Goal: Task Accomplishment & Management: Complete application form

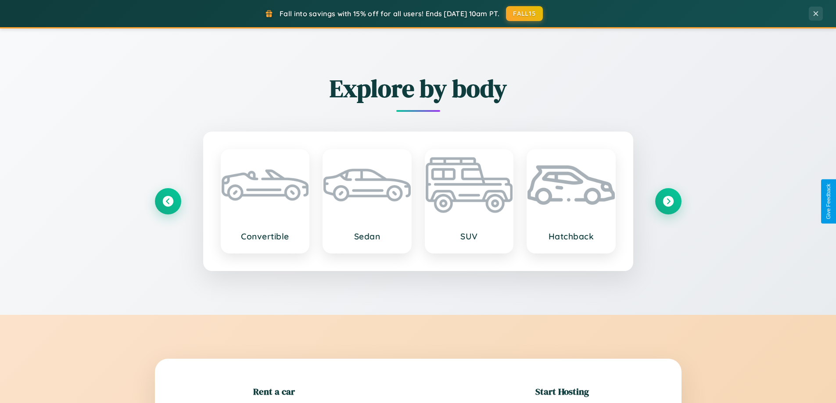
scroll to position [190, 0]
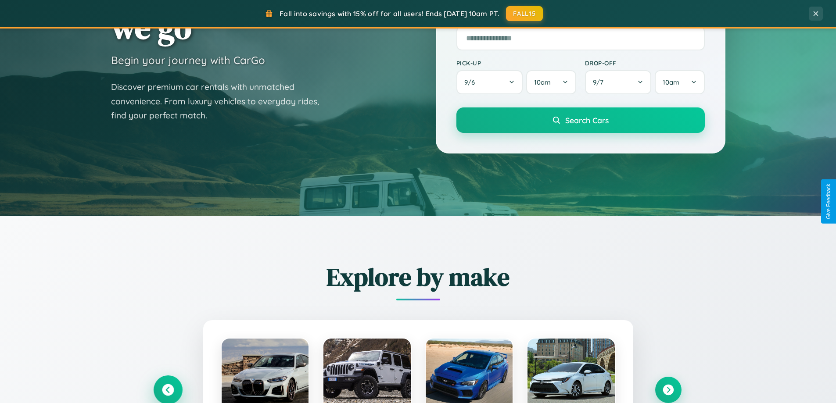
click at [168, 390] on icon at bounding box center [168, 390] width 12 height 12
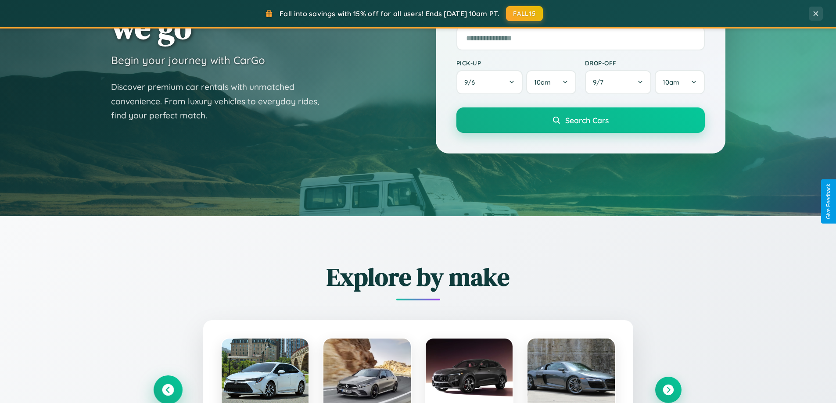
click at [168, 389] on icon at bounding box center [168, 390] width 14 height 14
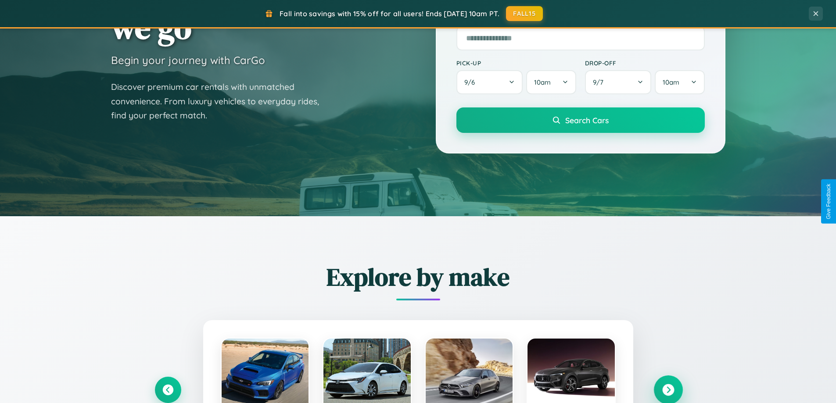
click at [668, 390] on icon at bounding box center [668, 390] width 12 height 12
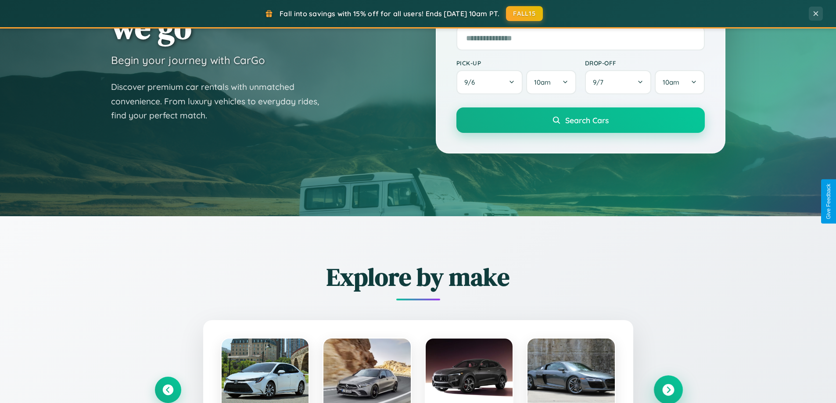
click at [668, 389] on icon at bounding box center [668, 390] width 12 height 12
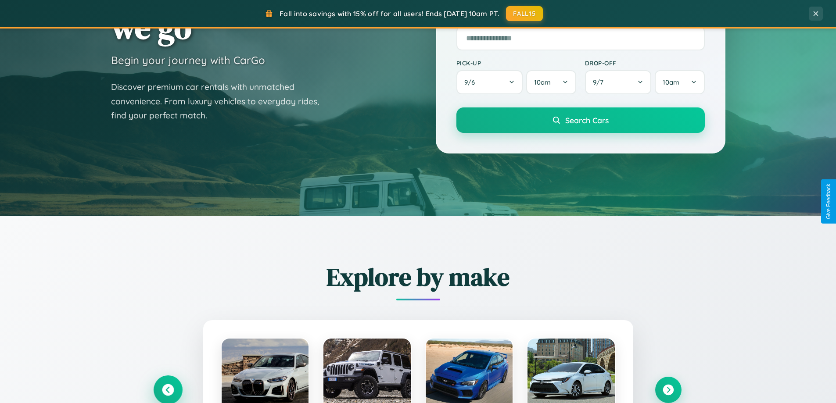
click at [168, 390] on icon at bounding box center [168, 390] width 12 height 12
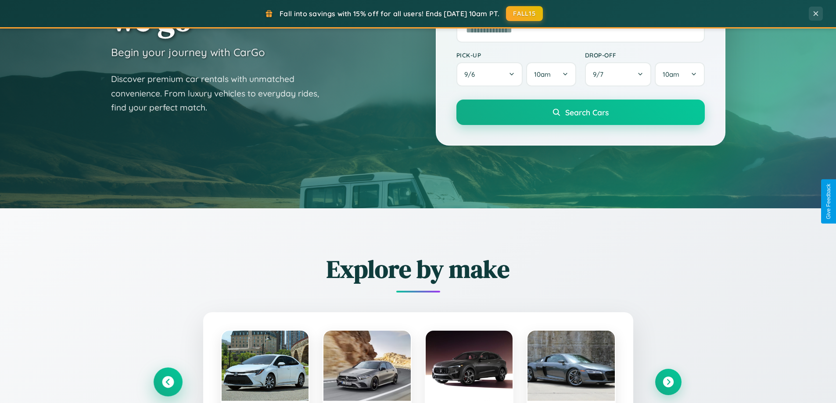
scroll to position [604, 0]
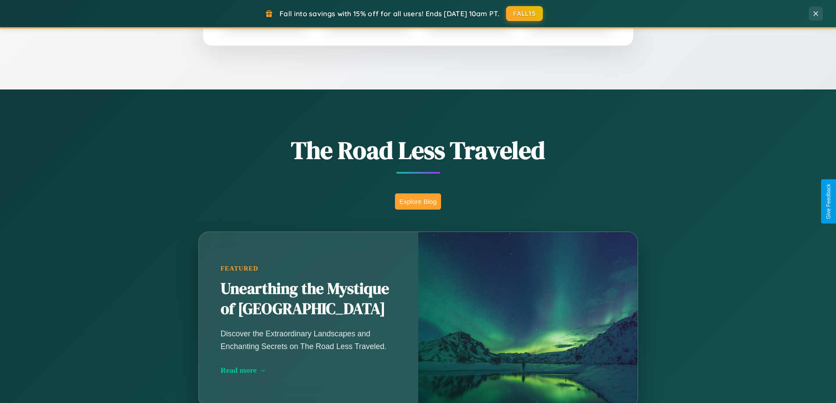
click at [418, 201] on button "Explore Blog" at bounding box center [418, 202] width 46 height 16
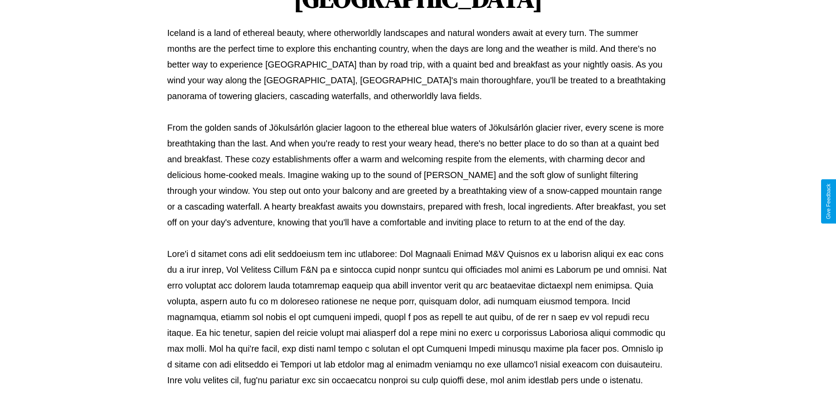
scroll to position [284, 0]
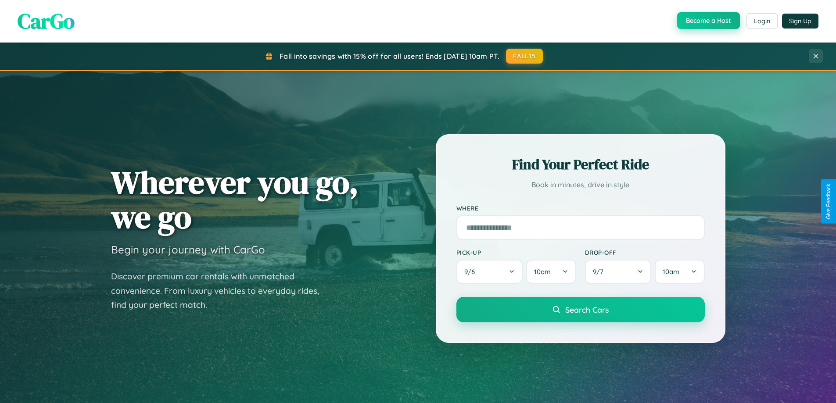
click at [707, 21] on button "Become a Host" at bounding box center [708, 20] width 63 height 17
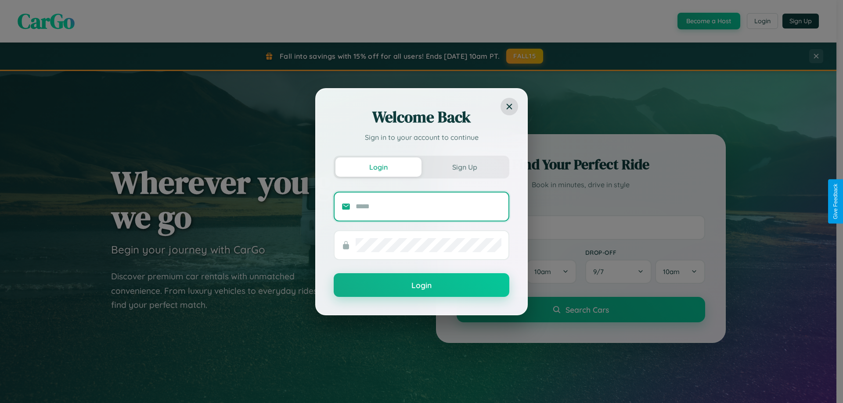
click at [428, 206] on input "text" at bounding box center [428, 207] width 146 height 14
type input "**********"
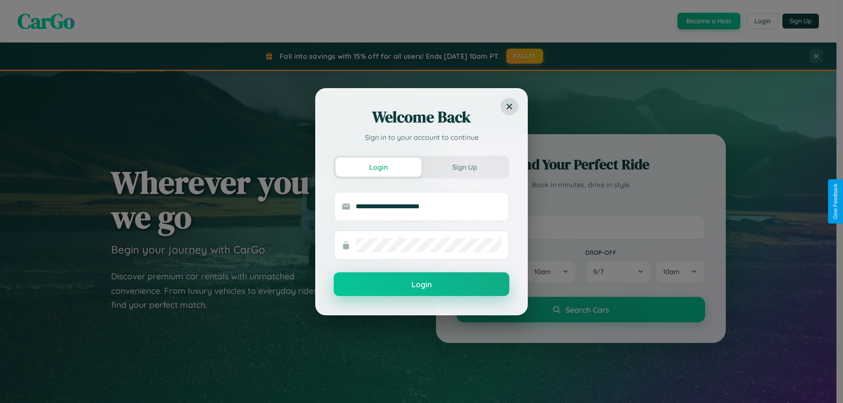
click at [421, 285] on button "Login" at bounding box center [422, 285] width 176 height 24
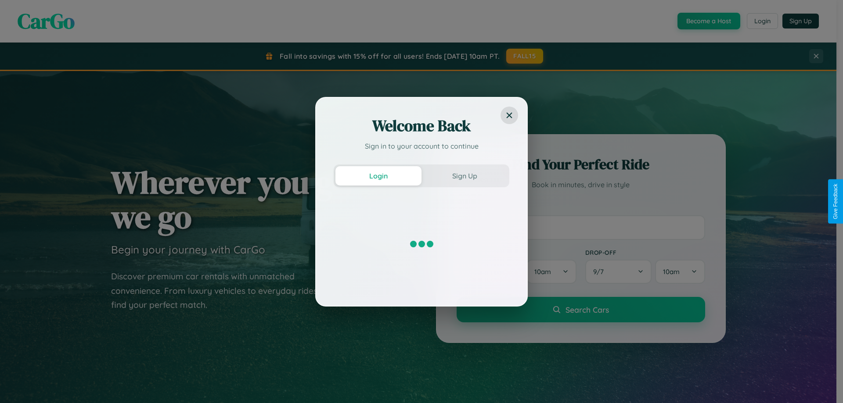
click at [707, 21] on div "Welcome Back Sign in to your account to continue Login Sign Up" at bounding box center [421, 201] width 843 height 403
click at [464, 176] on button "Sign Up" at bounding box center [464, 175] width 86 height 19
